Goal: Navigation & Orientation: Find specific page/section

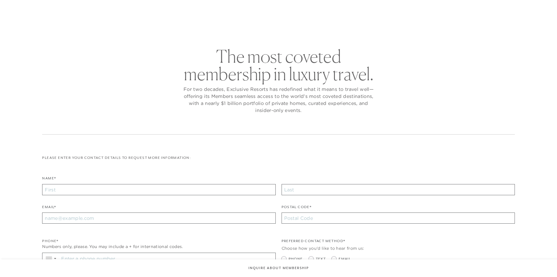
checkbox input "false"
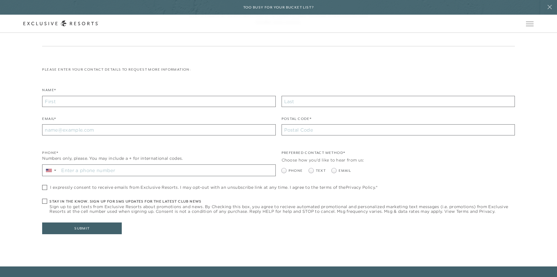
scroll to position [193, 0]
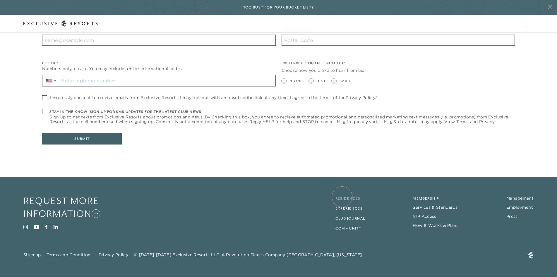
click at [342, 196] on link "Residences" at bounding box center [348, 198] width 25 height 4
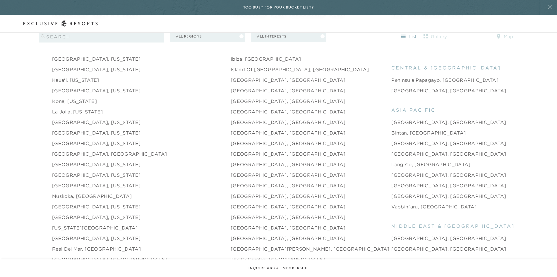
scroll to position [761, 0]
click at [96, 203] on link "[GEOGRAPHIC_DATA], [US_STATE]" at bounding box center [96, 206] width 88 height 7
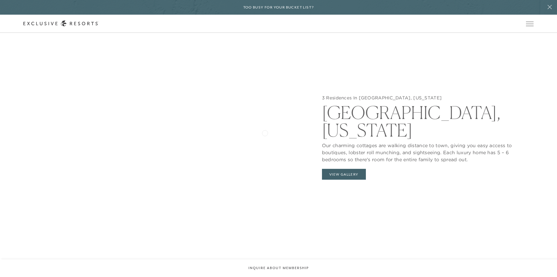
scroll to position [586, 0]
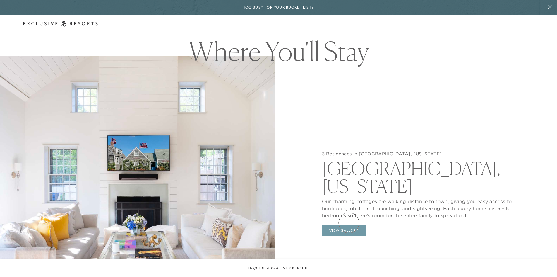
click at [349, 225] on button "View Gallery" at bounding box center [344, 230] width 44 height 11
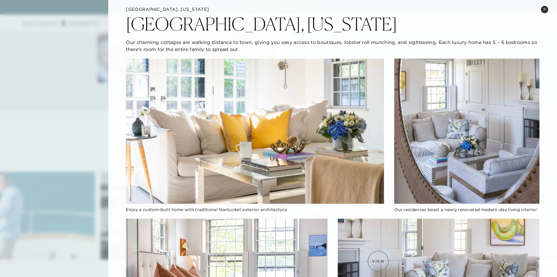
scroll to position [0, 0]
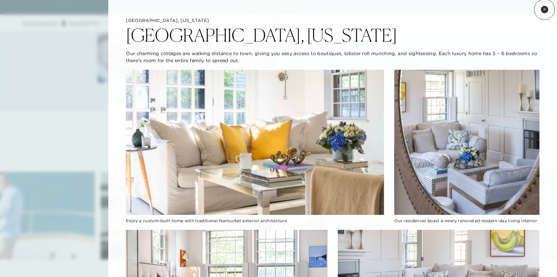
click at [545, 9] on icon at bounding box center [544, 9] width 2 height 2
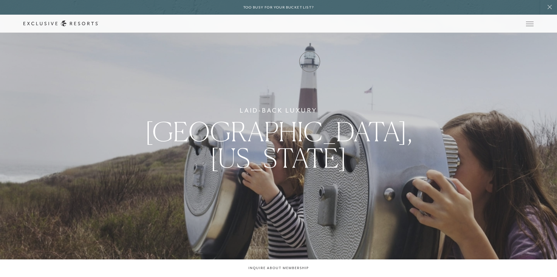
click at [0, 0] on link "Experience Collection" at bounding box center [0, 0] width 0 height 0
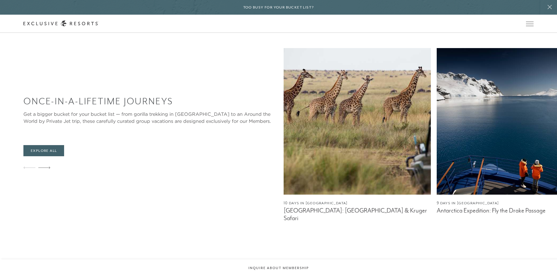
scroll to position [351, 0]
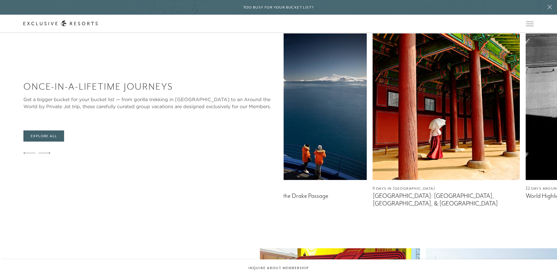
click at [288, 105] on div "10 Days in [GEOGRAPHIC_DATA] [GEOGRAPHIC_DATA]: [GEOGRAPHIC_DATA] & Kruger Safa…" at bounding box center [202, 120] width 273 height 174
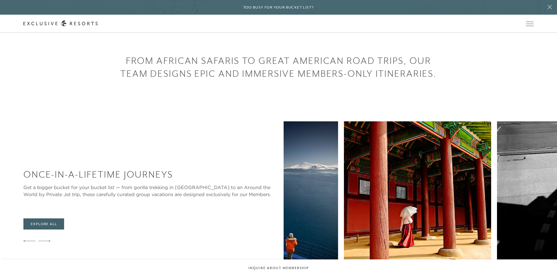
scroll to position [322, 0]
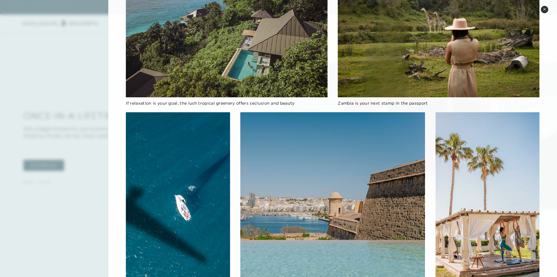
scroll to position [812, 0]
